Goal: Find specific page/section

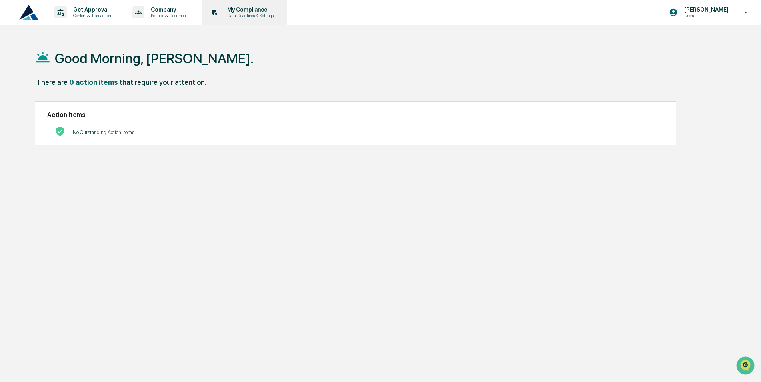
click at [251, 7] on p "My Compliance" at bounding box center [249, 9] width 57 height 6
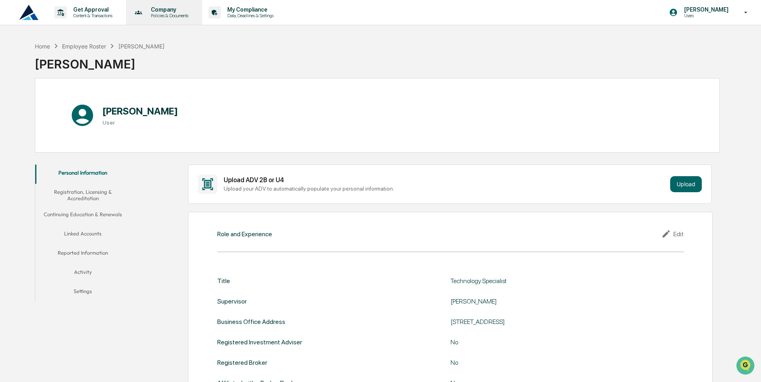
click at [162, 8] on p "Company" at bounding box center [168, 9] width 48 height 6
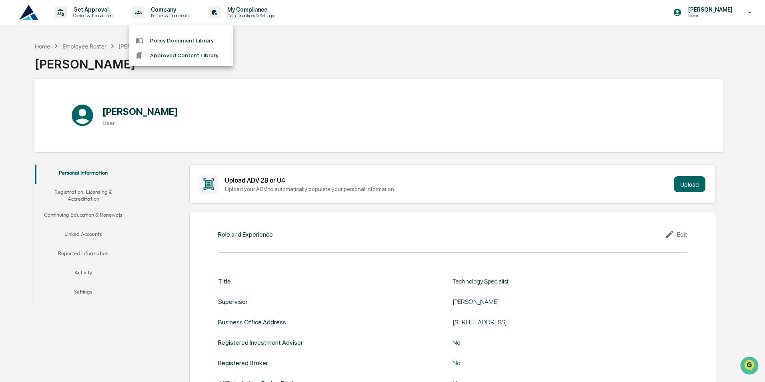
click at [132, 104] on div at bounding box center [382, 191] width 765 height 382
click at [87, 47] on div "Employee Roster" at bounding box center [84, 46] width 44 height 7
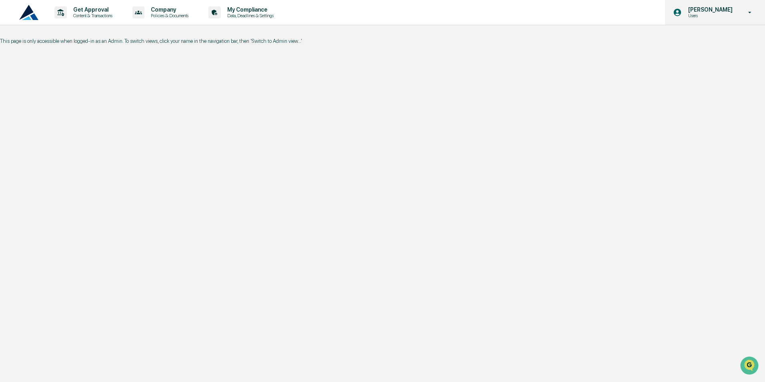
click at [703, 13] on p "Users" at bounding box center [709, 16] width 55 height 6
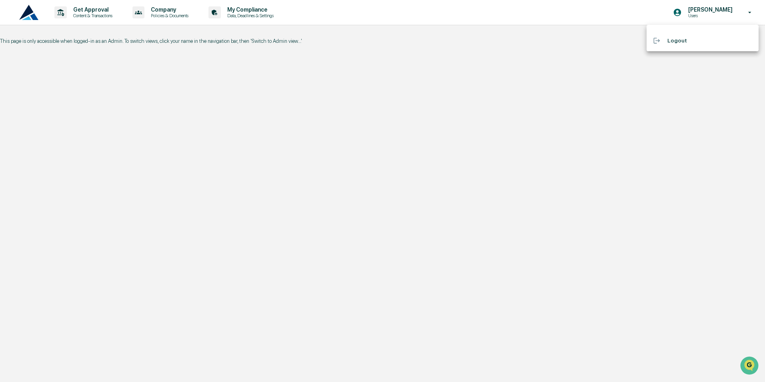
click at [750, 10] on div at bounding box center [382, 191] width 765 height 382
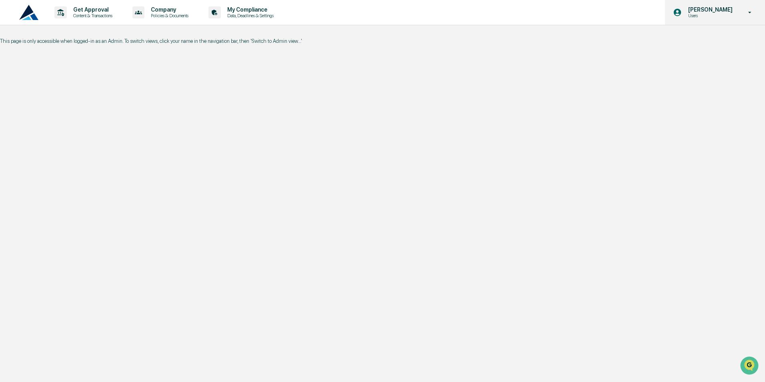
click at [749, 14] on icon at bounding box center [750, 13] width 14 height 8
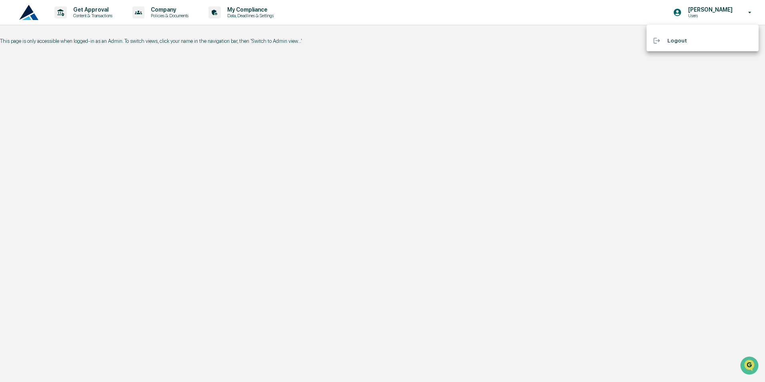
click at [621, 20] on div at bounding box center [382, 191] width 765 height 382
